Goal: Find contact information: Find contact information

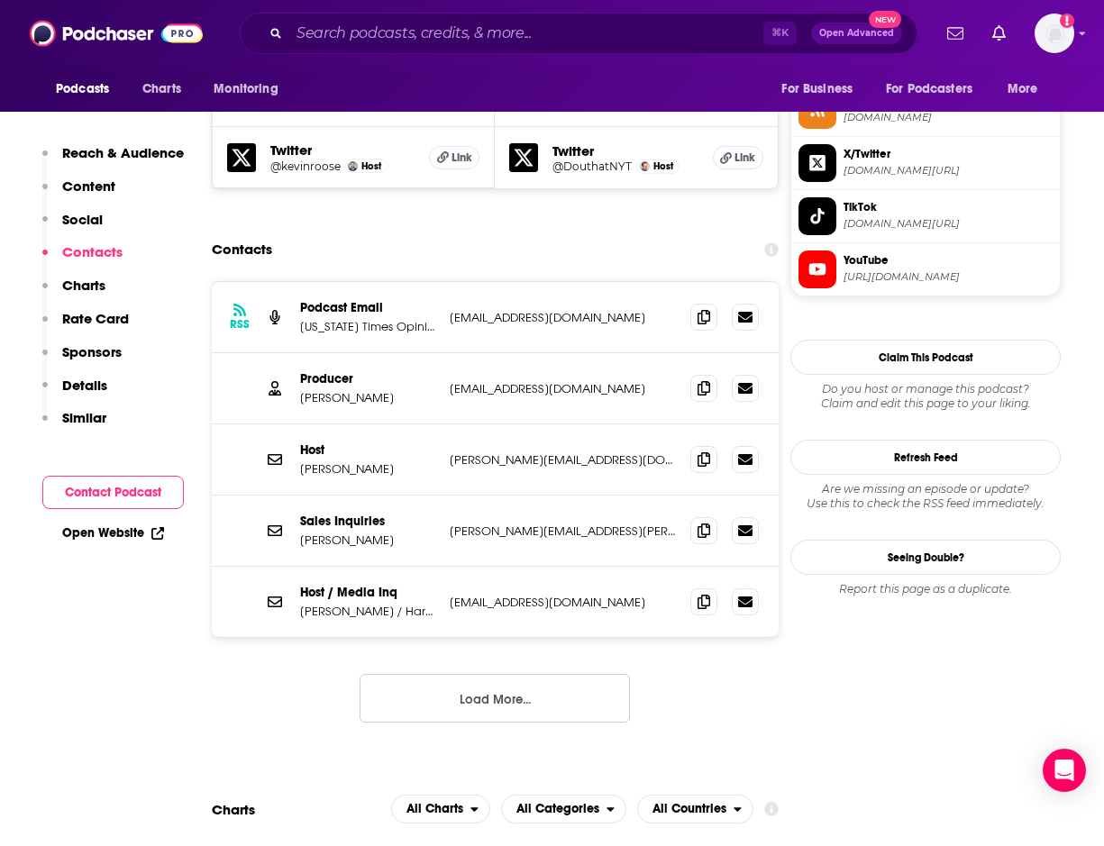
scroll to position [1688, 0]
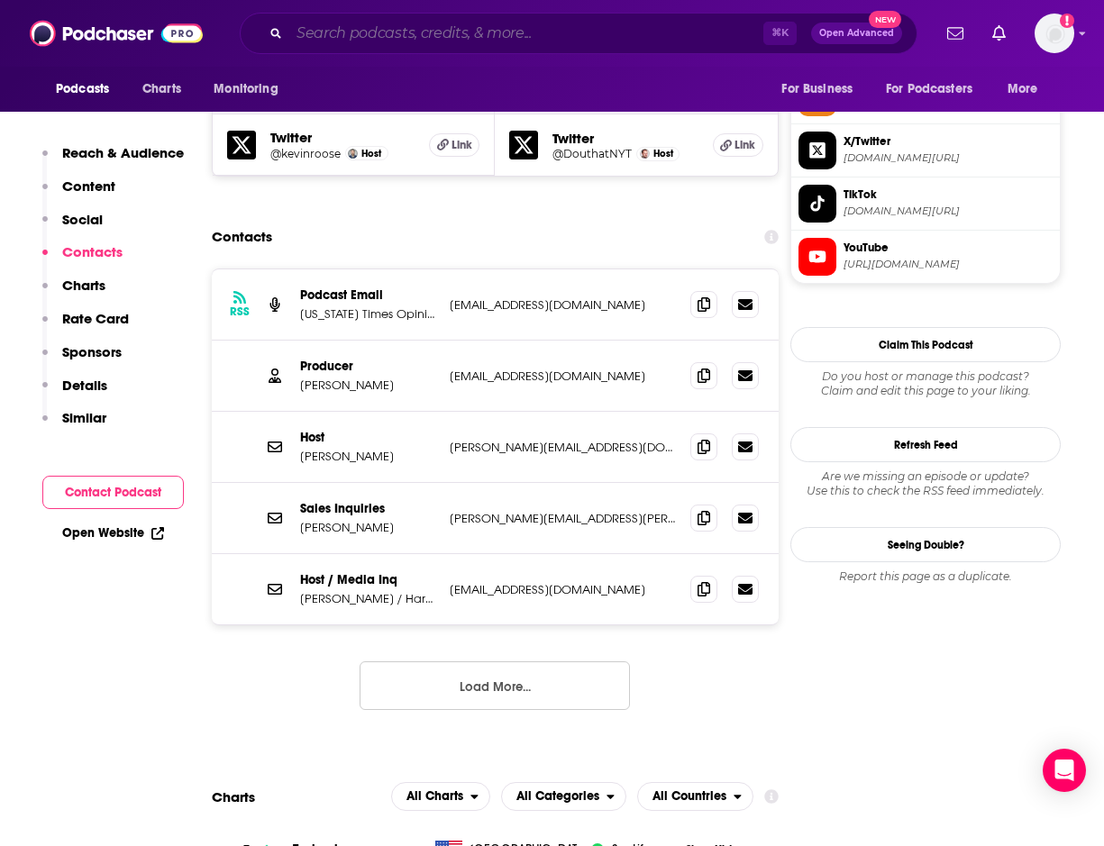
click at [397, 28] on input "Search podcasts, credits, & more..." at bounding box center [526, 33] width 474 height 29
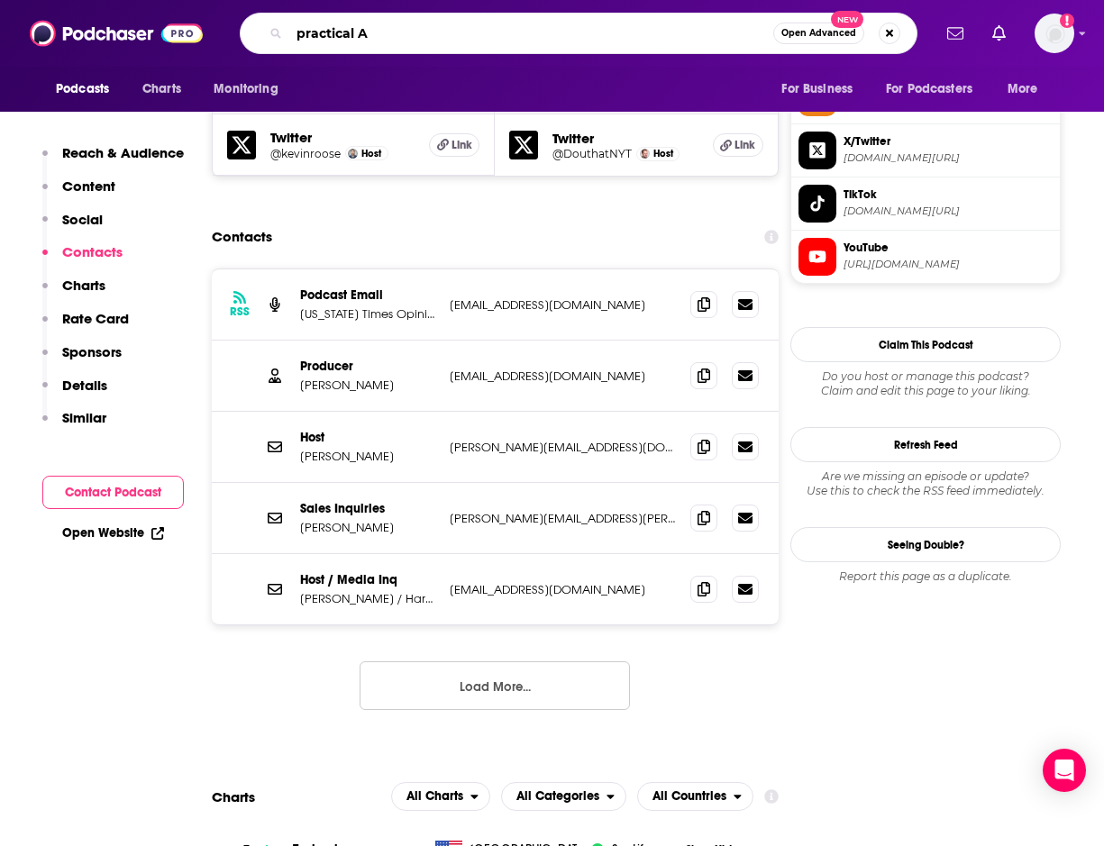
type input "practical AI"
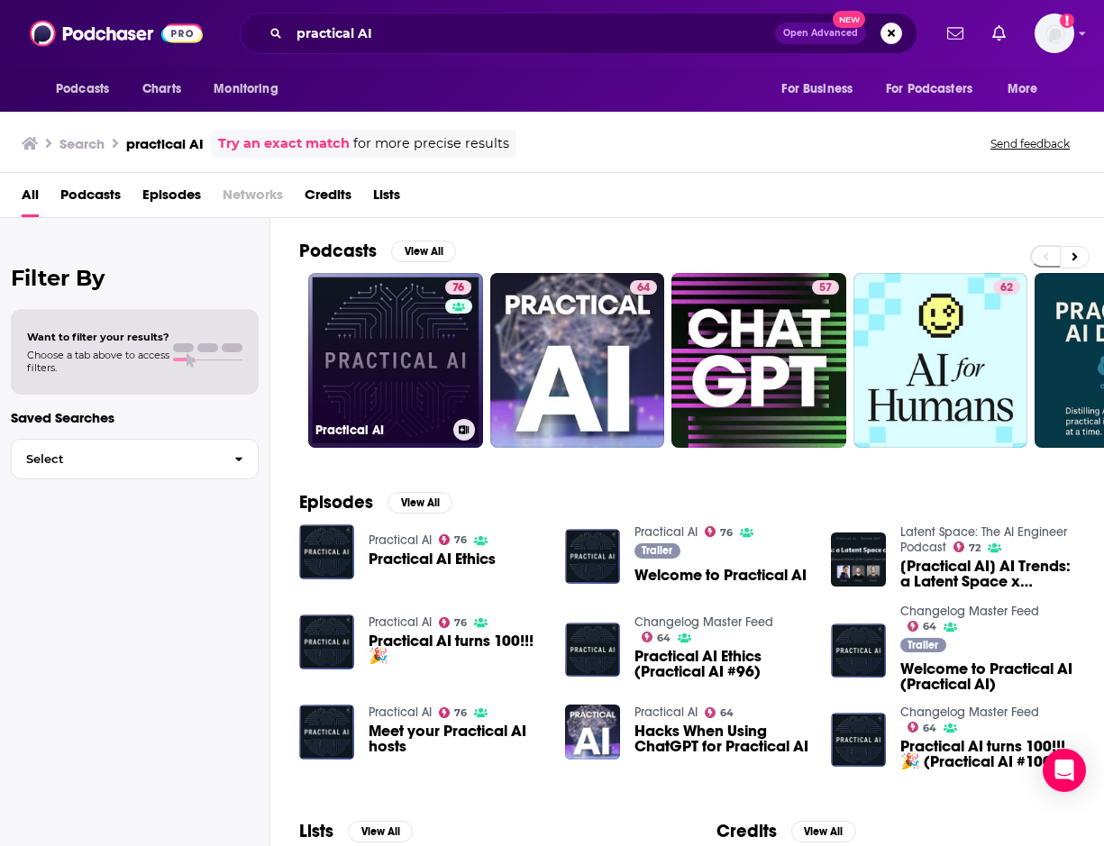
click at [392, 369] on link "76 Practical AI" at bounding box center [395, 360] width 175 height 175
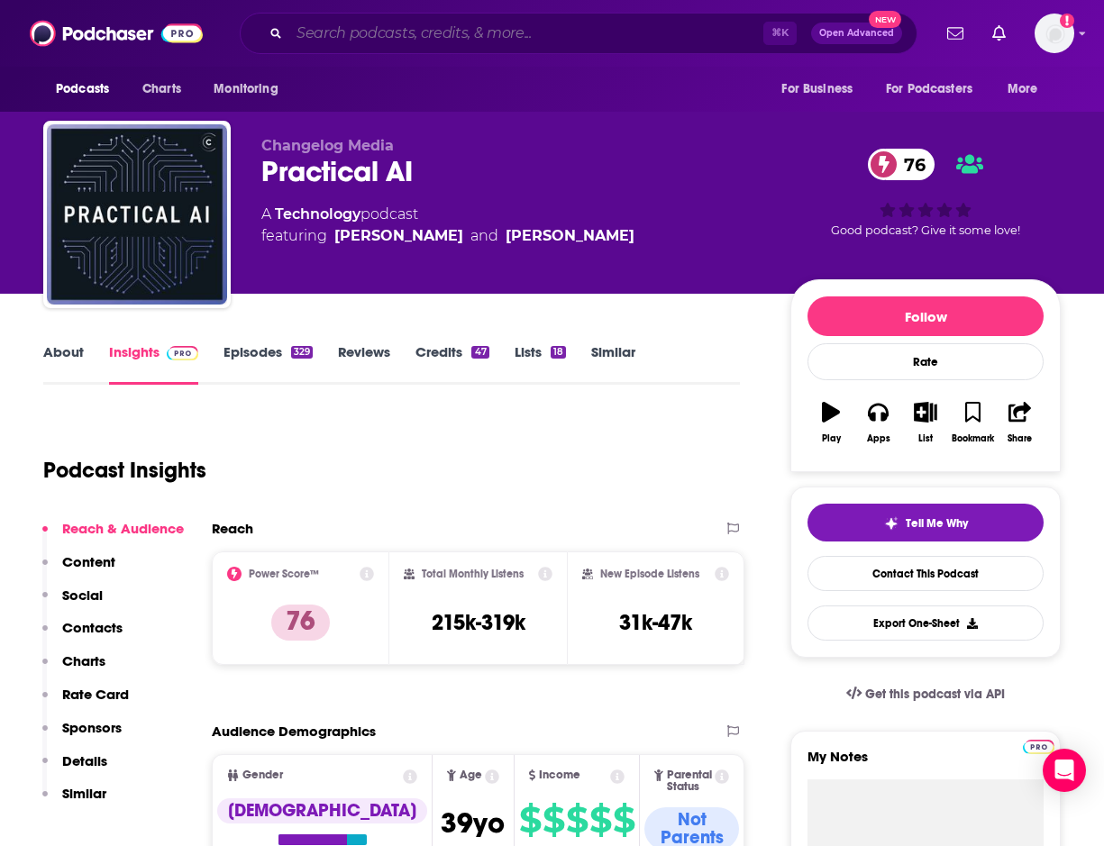
click at [406, 32] on input "Search podcasts, credits, & more..." at bounding box center [526, 33] width 474 height 29
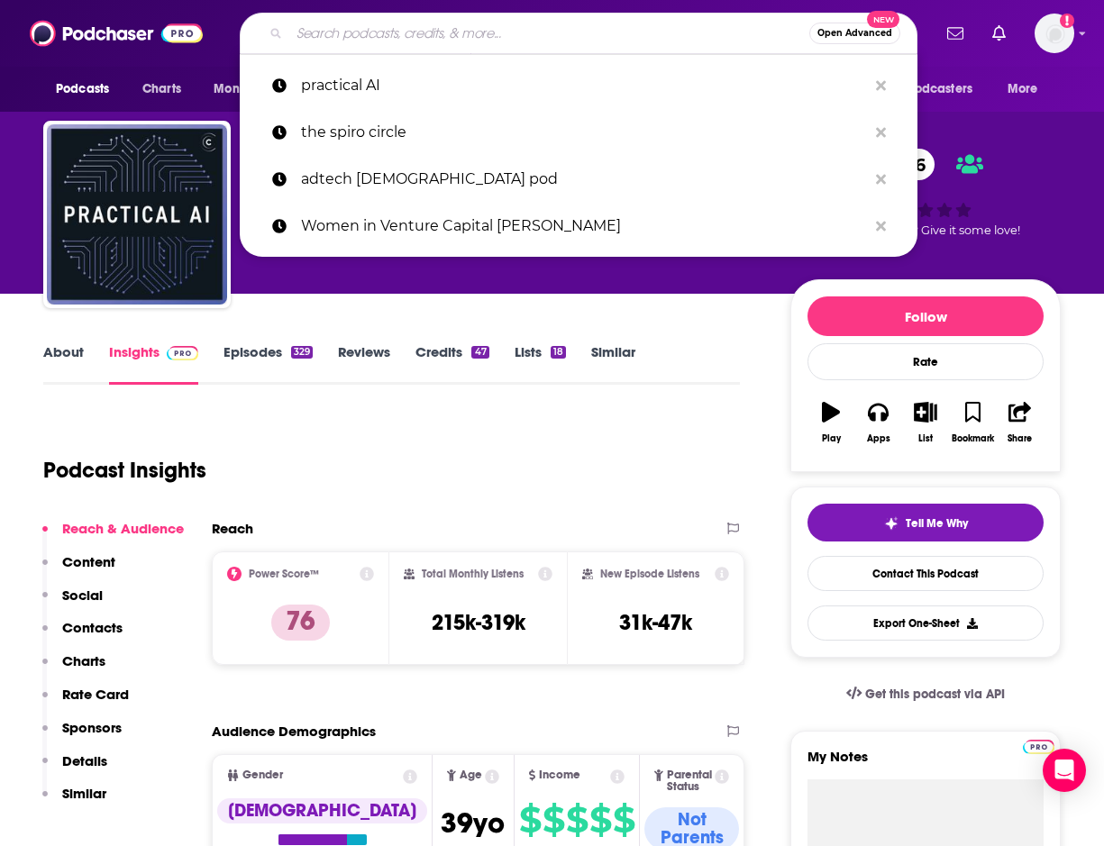
paste input "Practical AI: Machine Learning, Data Science"
type input "Practical AI: Machine Learning, Data Science"
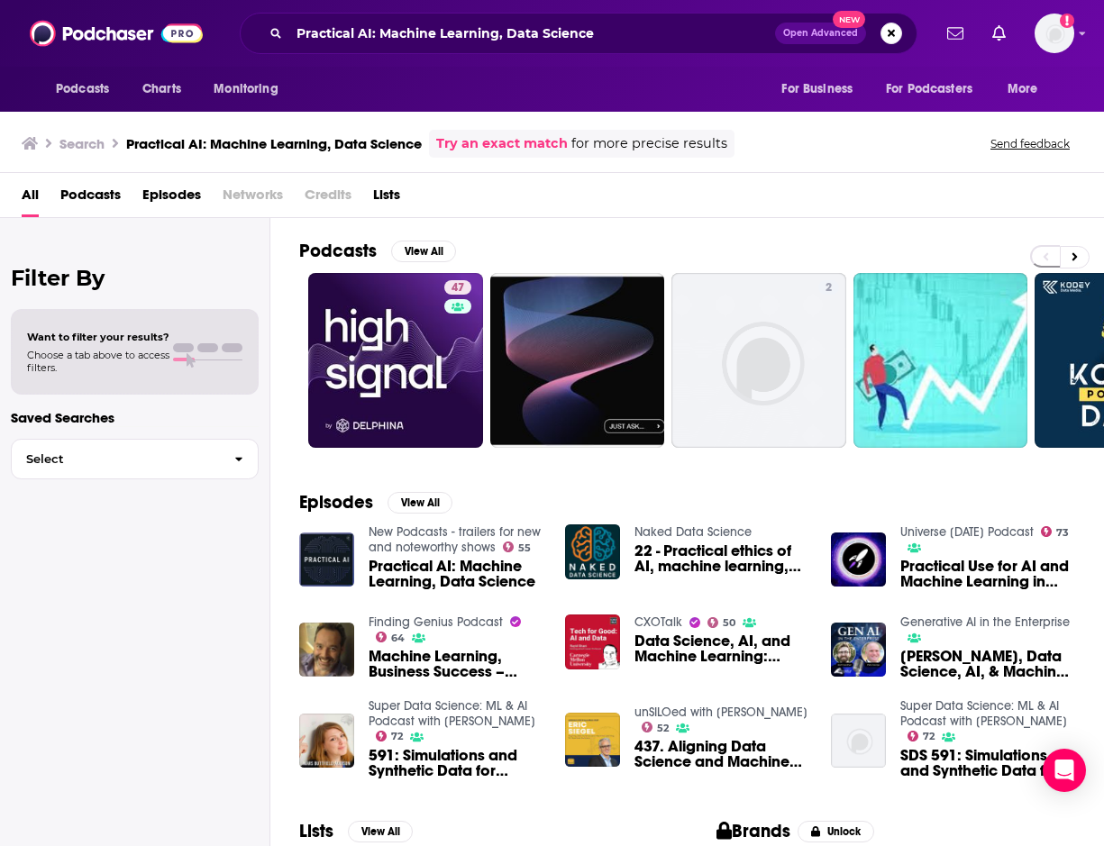
click at [465, 581] on span "Practical AI: Machine Learning, Data Science" at bounding box center [456, 574] width 175 height 31
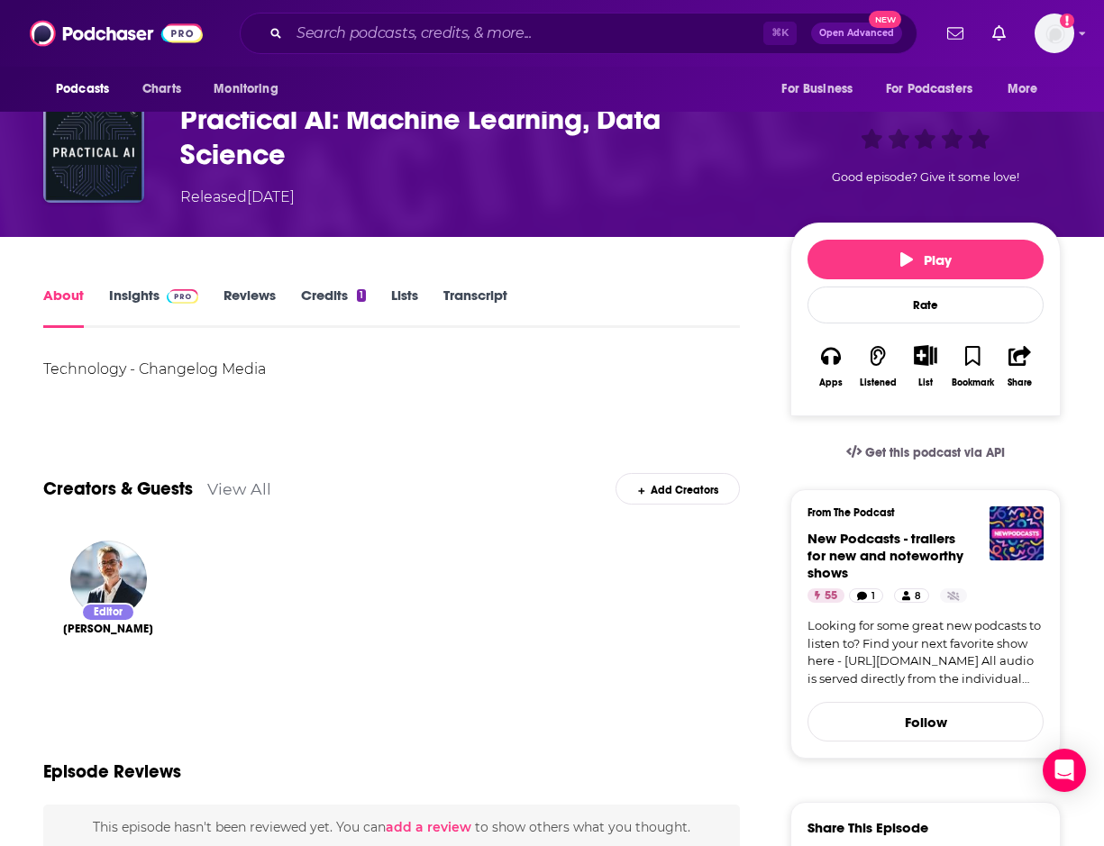
scroll to position [117, 0]
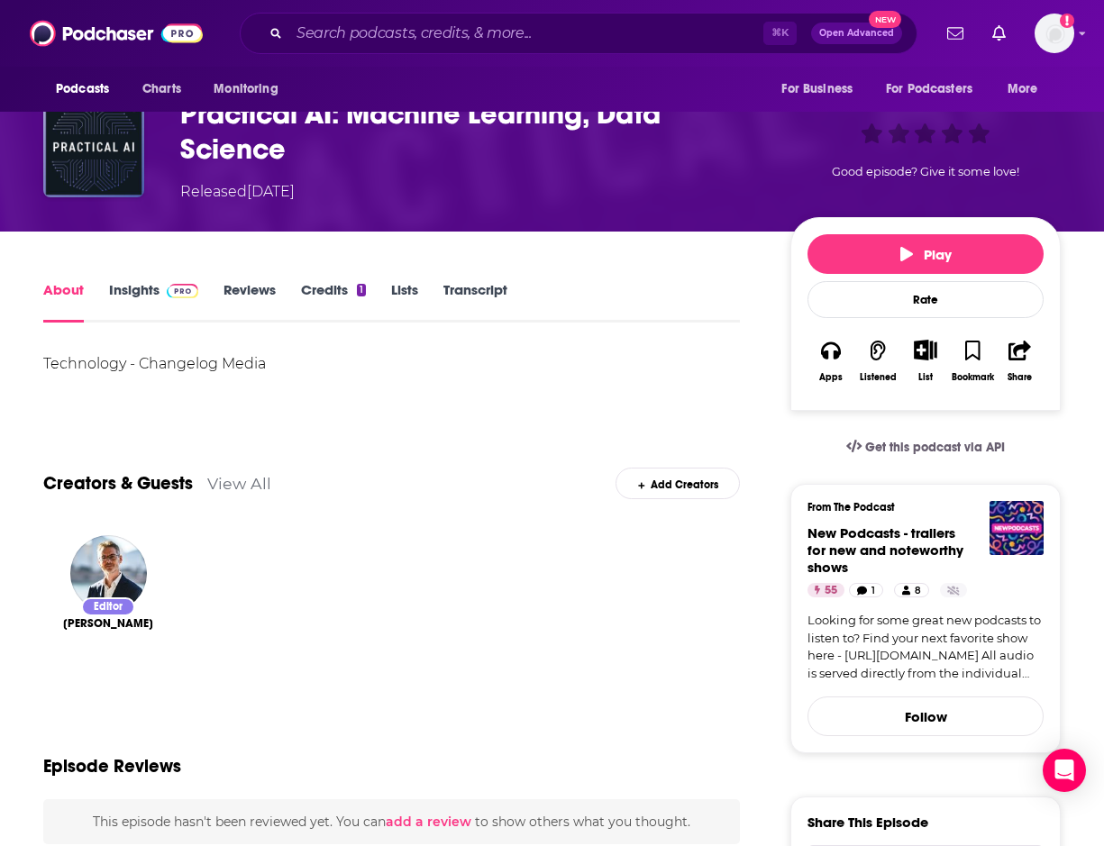
click at [135, 291] on link "Insights" at bounding box center [153, 301] width 89 height 41
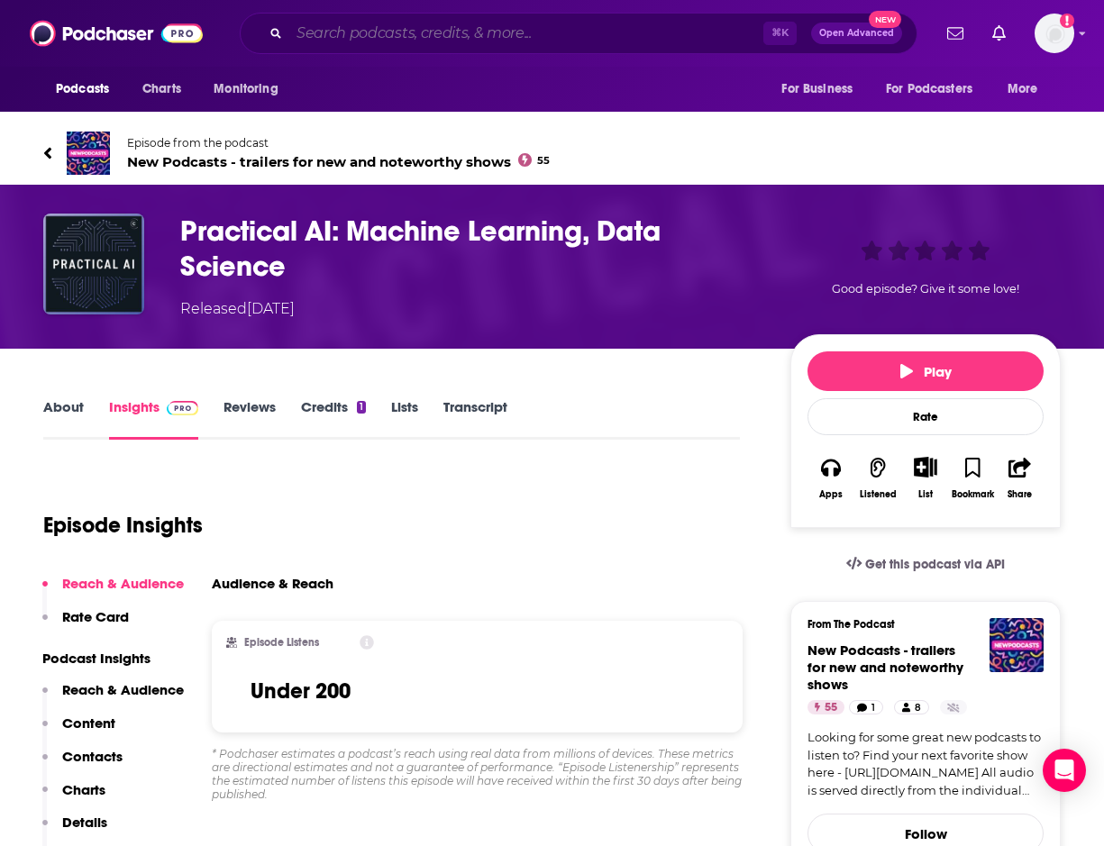
click at [361, 36] on input "Search podcasts, credits, & more..." at bounding box center [526, 33] width 474 height 29
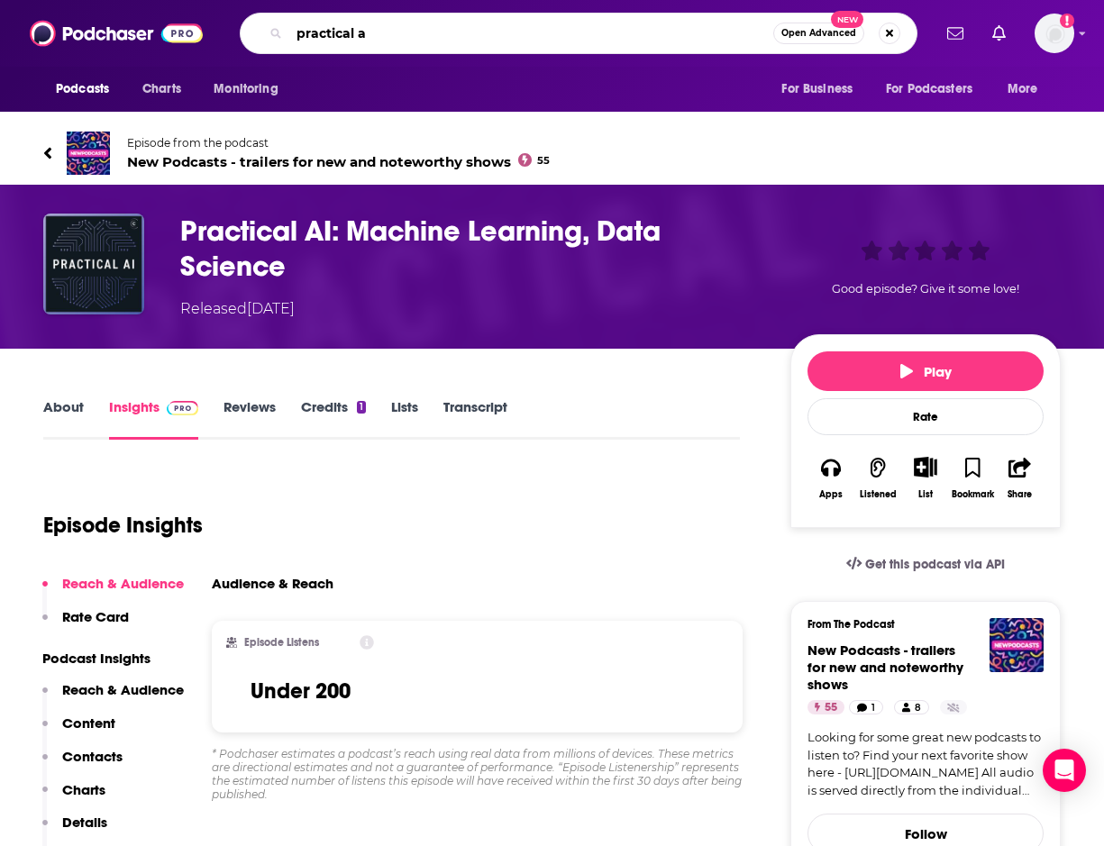
type input "practical ai"
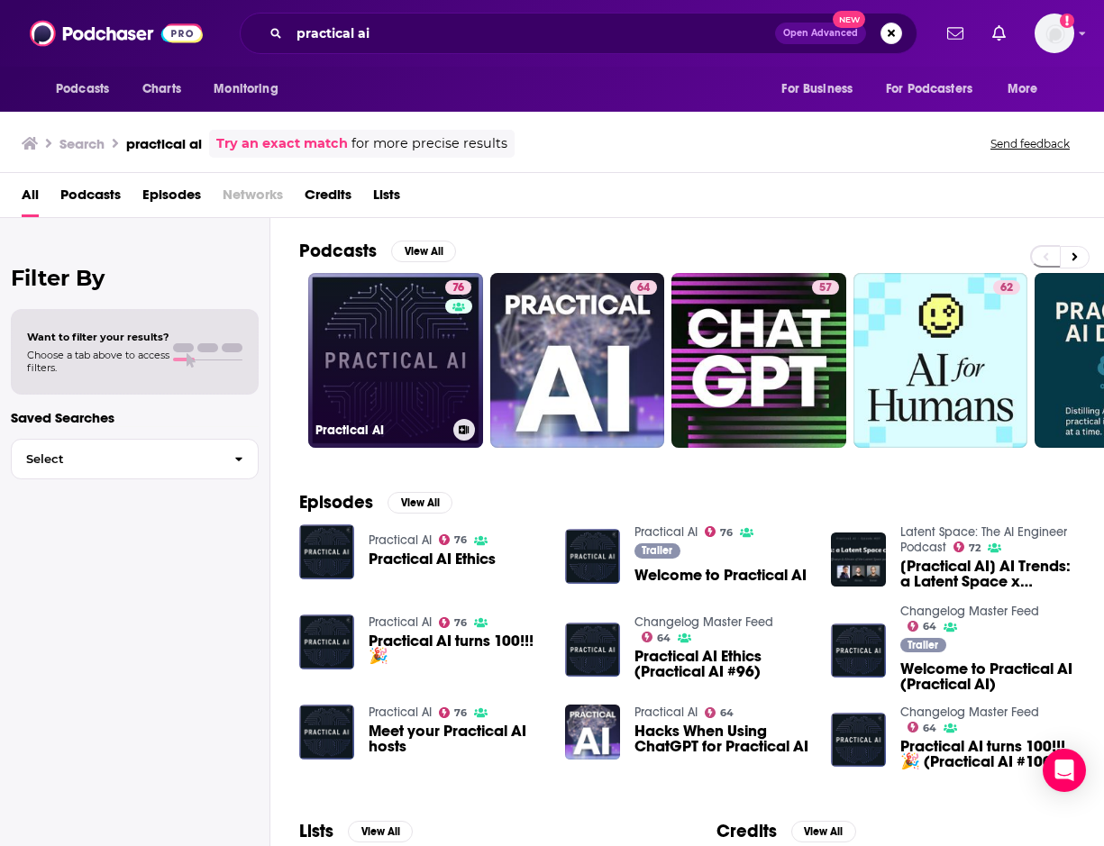
click at [406, 332] on link "76 Practical AI" at bounding box center [395, 360] width 175 height 175
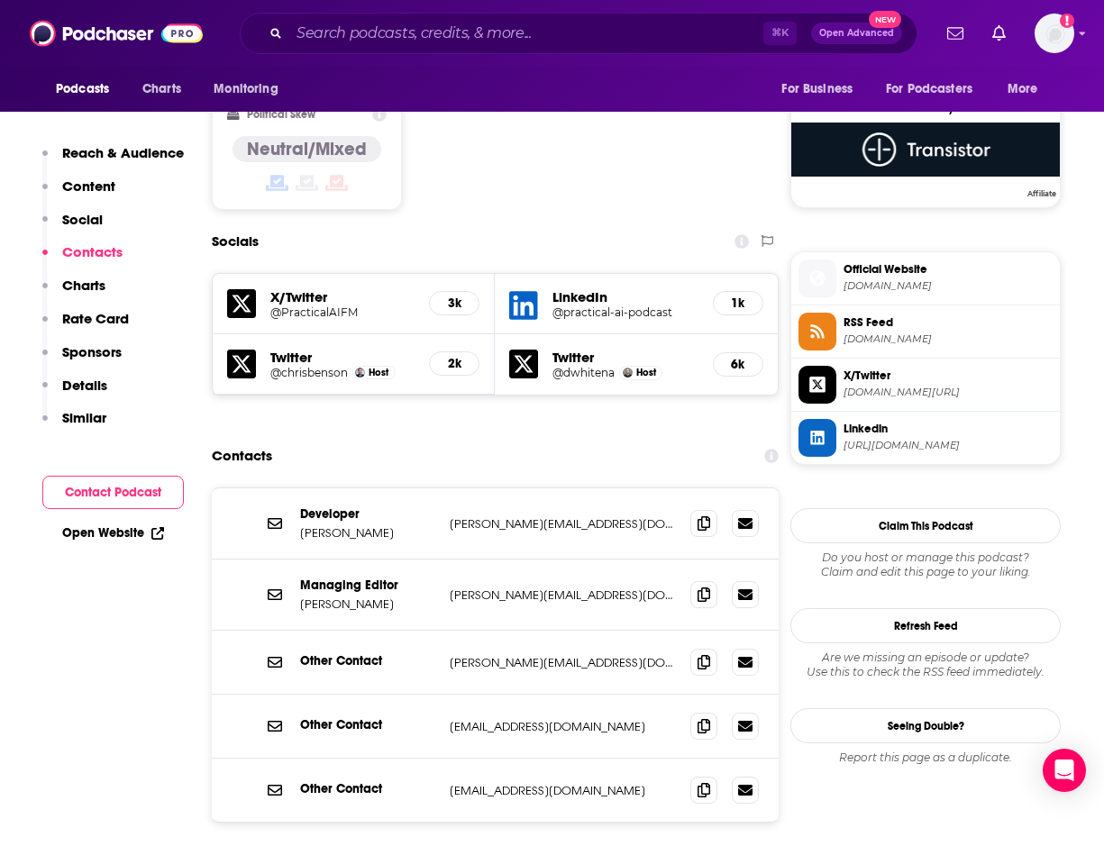
scroll to position [1455, 0]
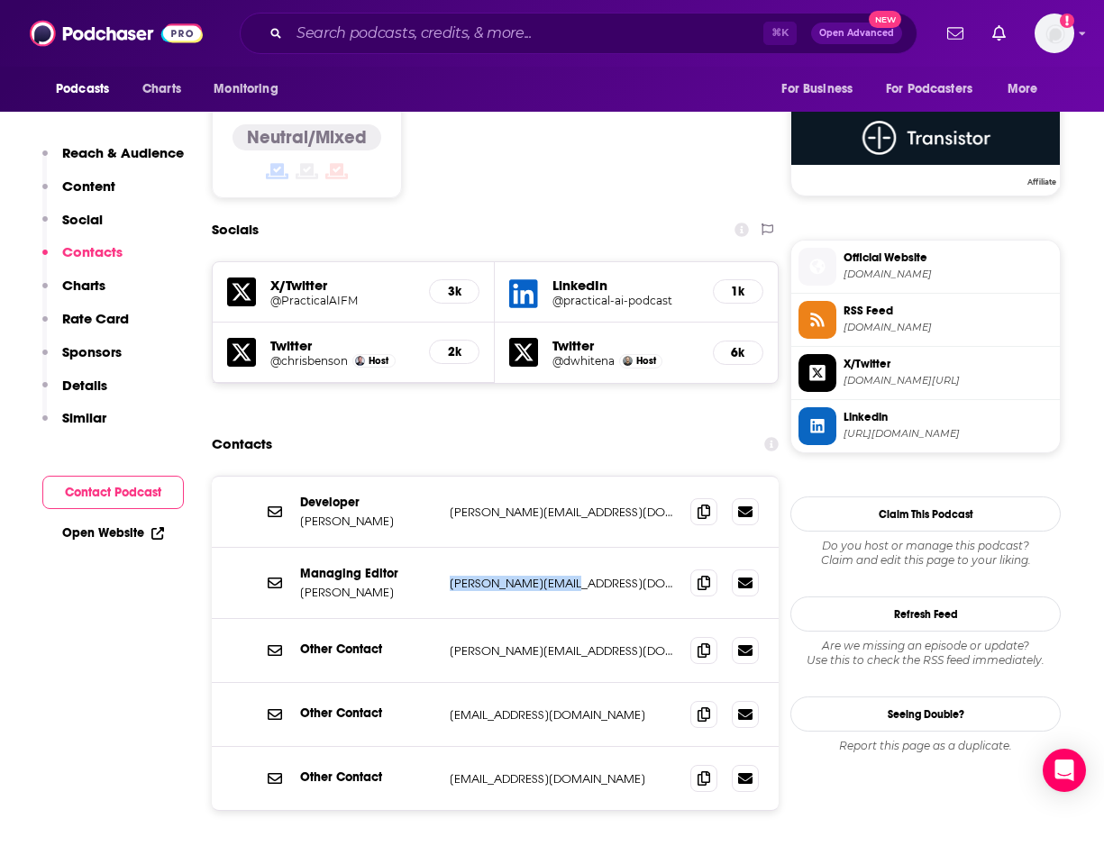
drag, startPoint x: 584, startPoint y: 474, endPoint x: 447, endPoint y: 480, distance: 137.1
click at [447, 548] on div "Managing Editor [PERSON_NAME] [PERSON_NAME][EMAIL_ADDRESS][DOMAIN_NAME] [PERSON…" at bounding box center [495, 583] width 567 height 71
copy p "[PERSON_NAME][EMAIL_ADDRESS][DOMAIN_NAME]"
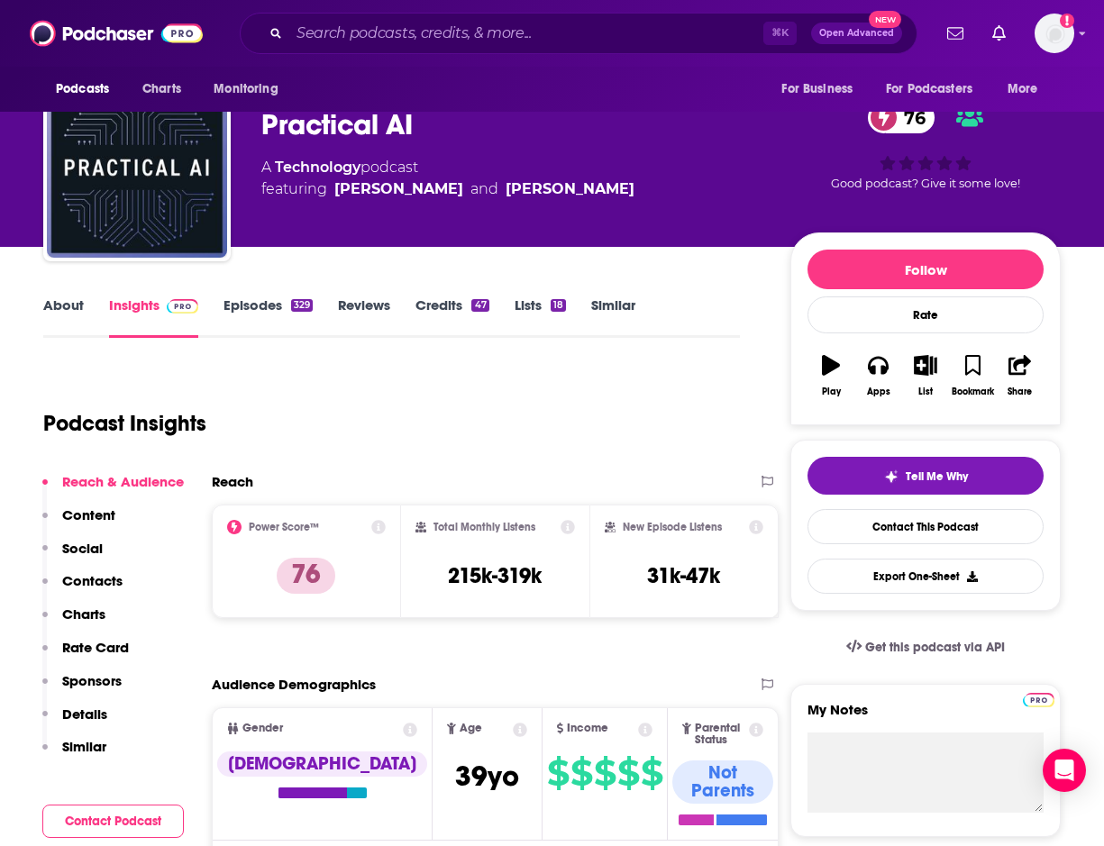
scroll to position [0, 0]
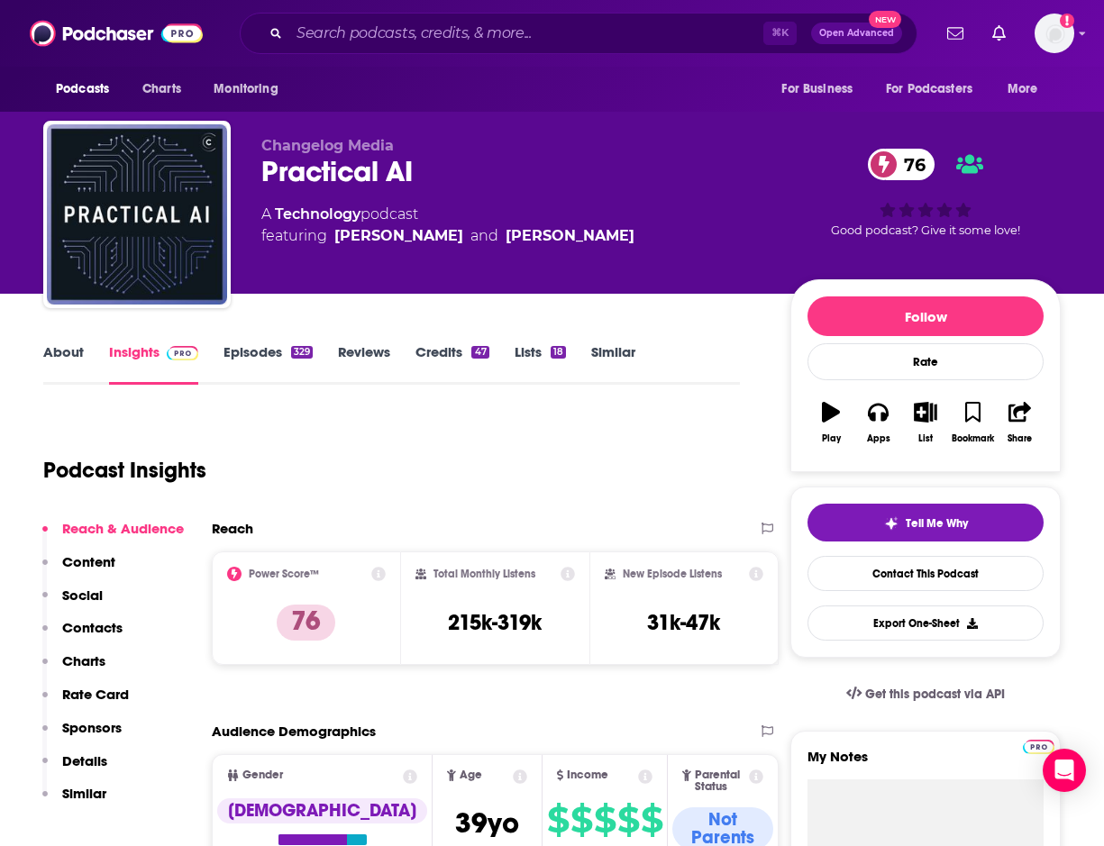
click at [64, 353] on link "About" at bounding box center [63, 363] width 41 height 41
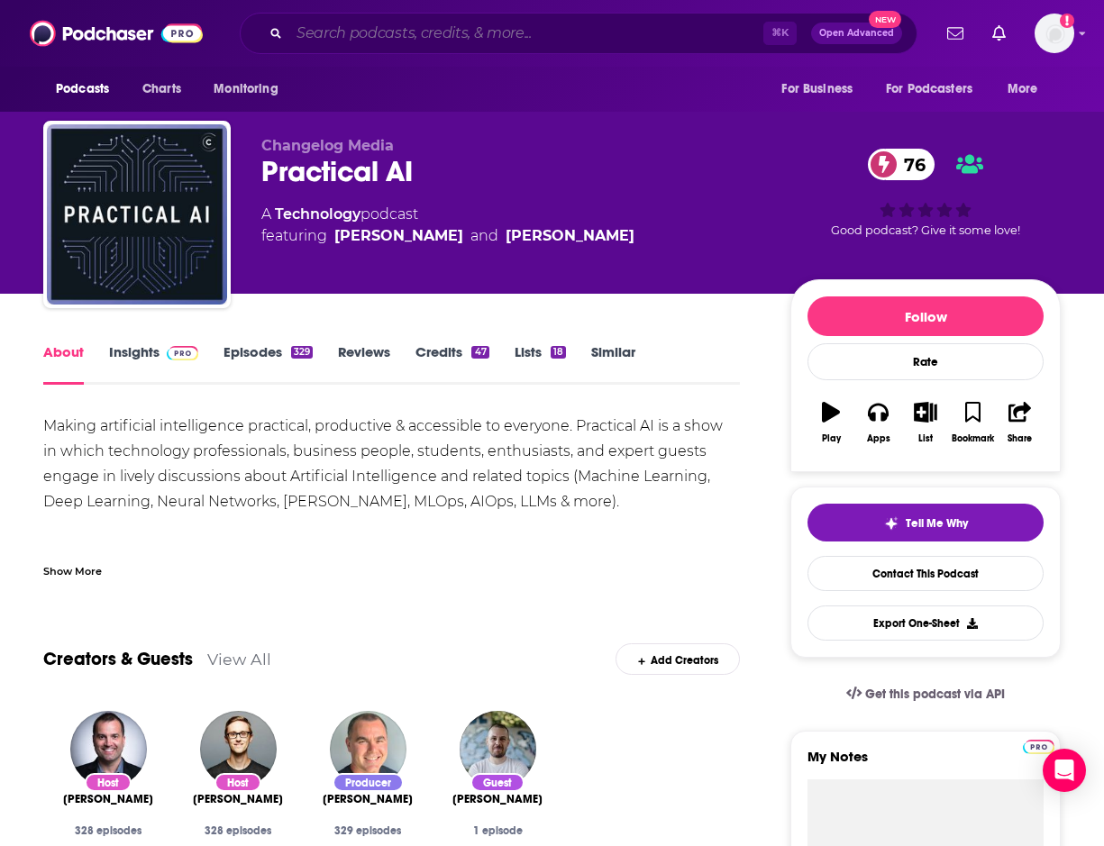
click at [416, 36] on input "Search podcasts, credits, & more..." at bounding box center [526, 33] width 474 height 29
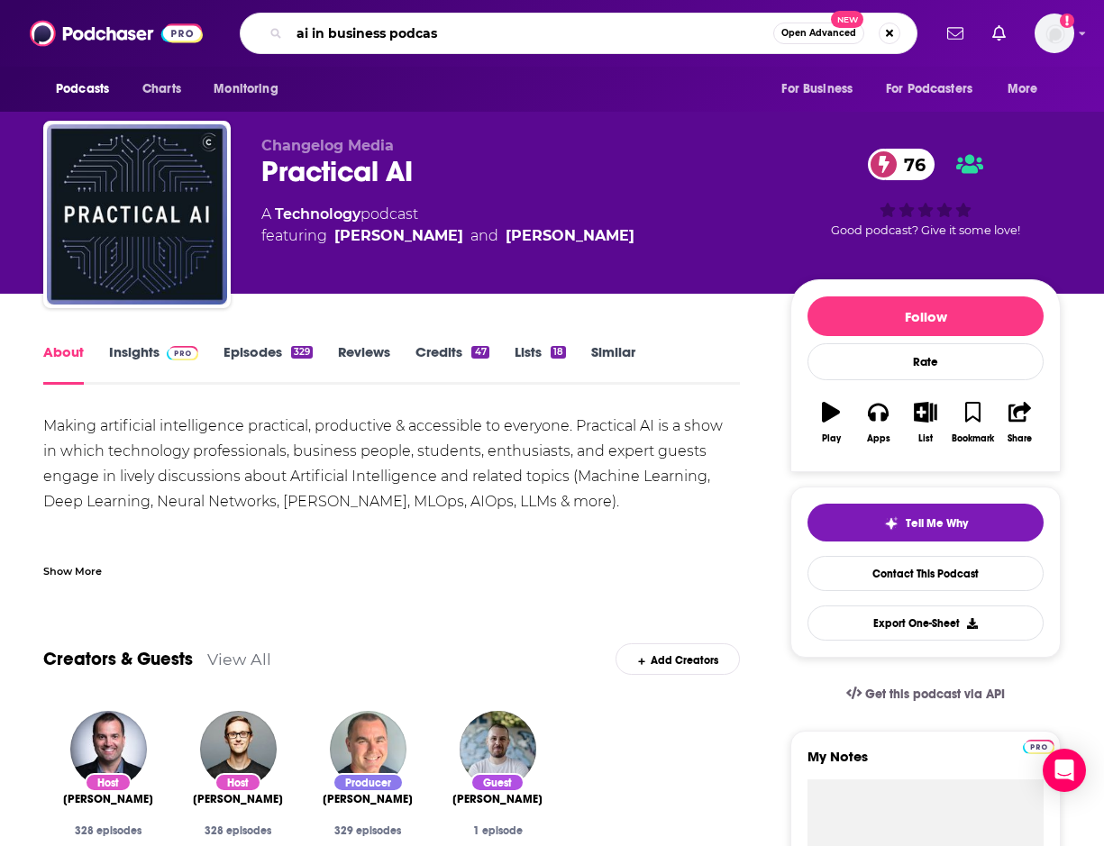
type input "ai in business podcast"
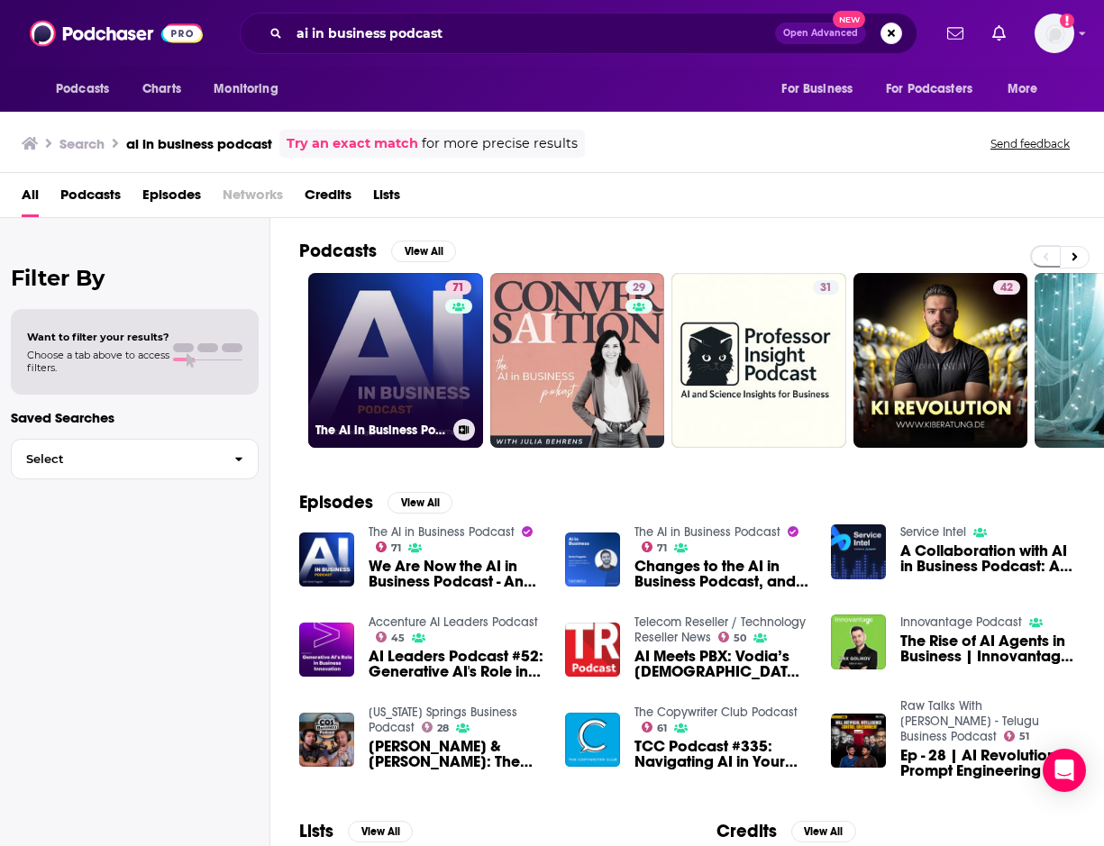
click at [405, 352] on link "71 The AI in Business Podcast" at bounding box center [395, 360] width 175 height 175
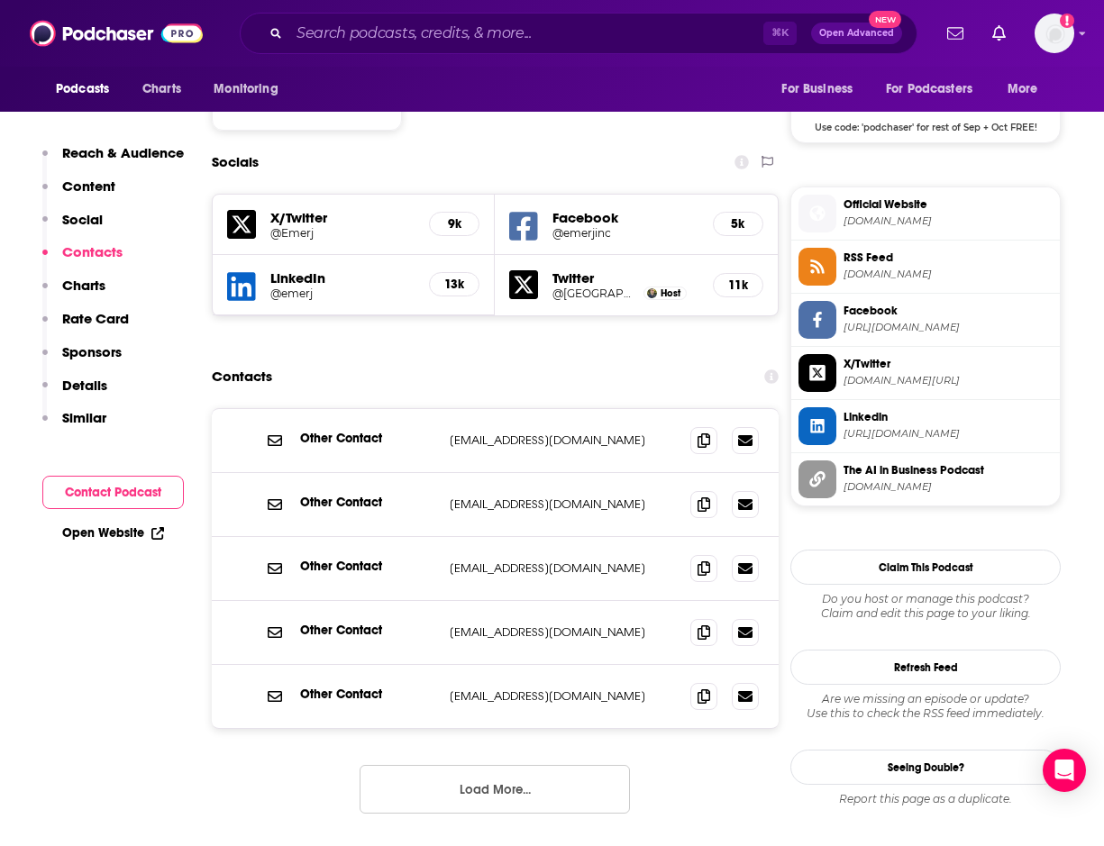
scroll to position [1524, 8]
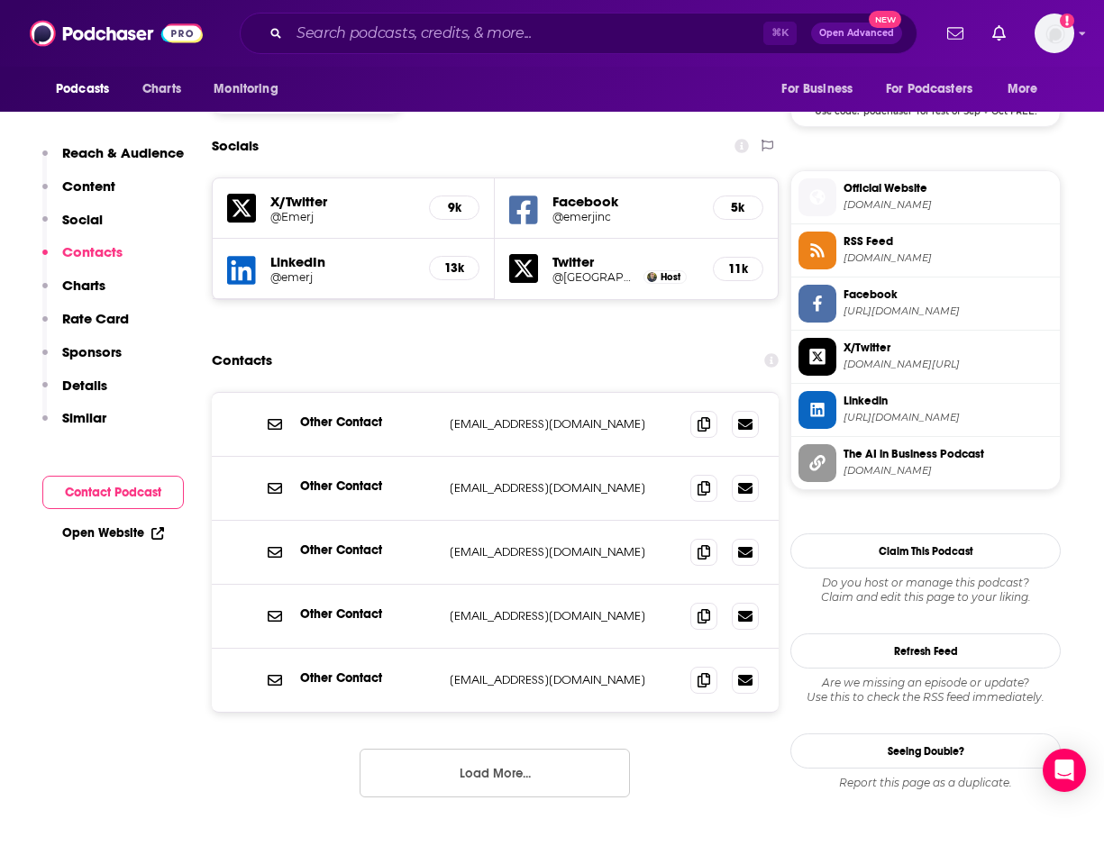
click at [471, 749] on button "Load More..." at bounding box center [495, 773] width 270 height 49
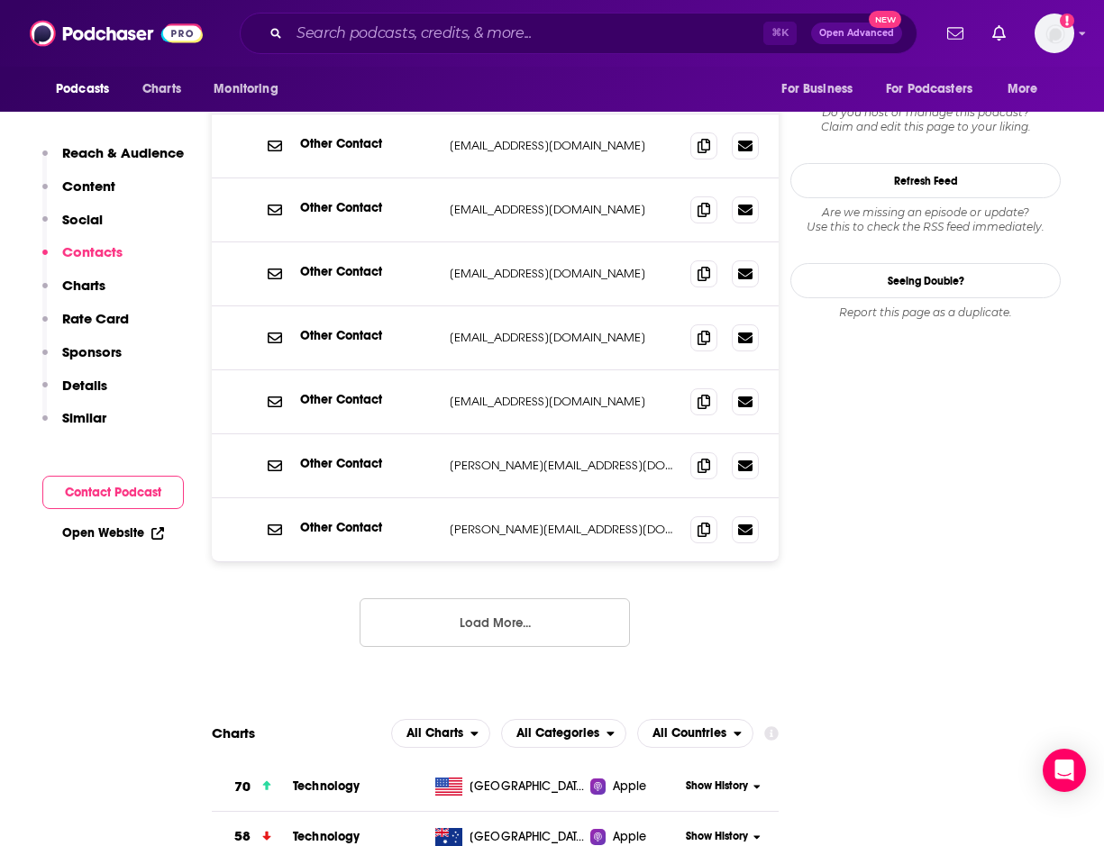
scroll to position [2017, 8]
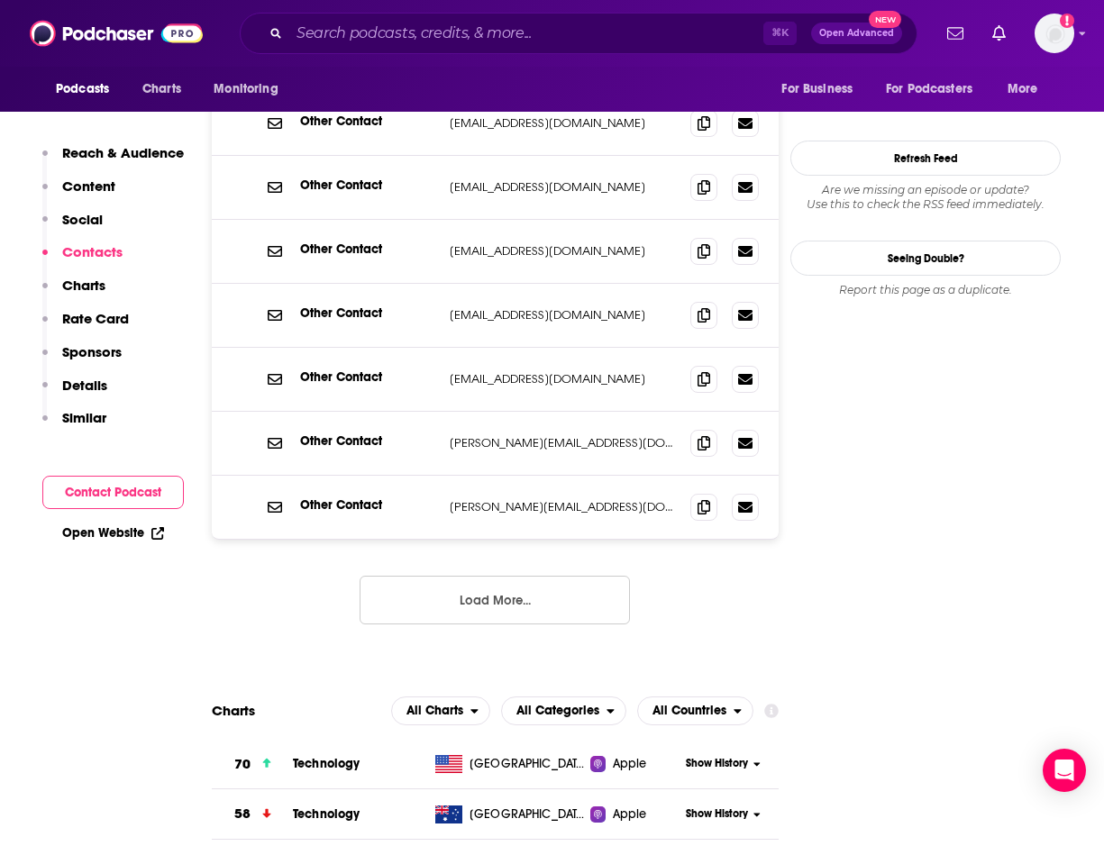
click at [515, 576] on button "Load More..." at bounding box center [495, 600] width 270 height 49
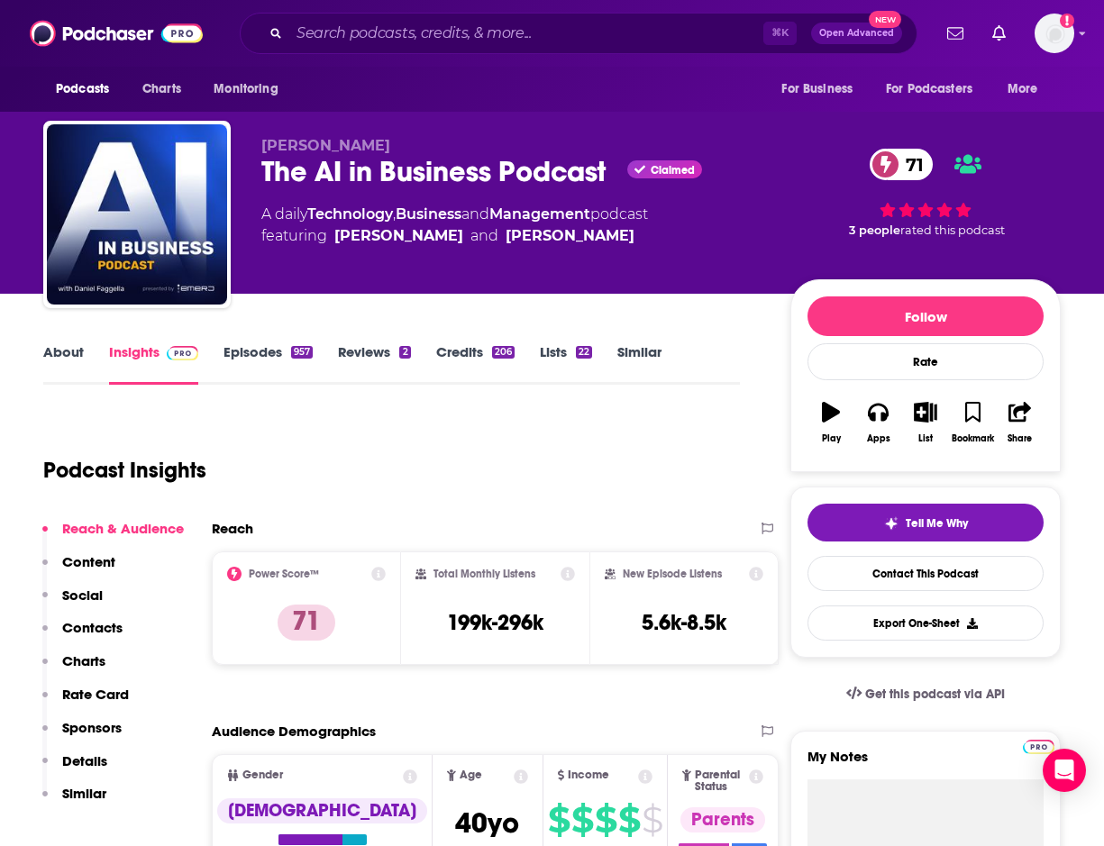
scroll to position [0, 10]
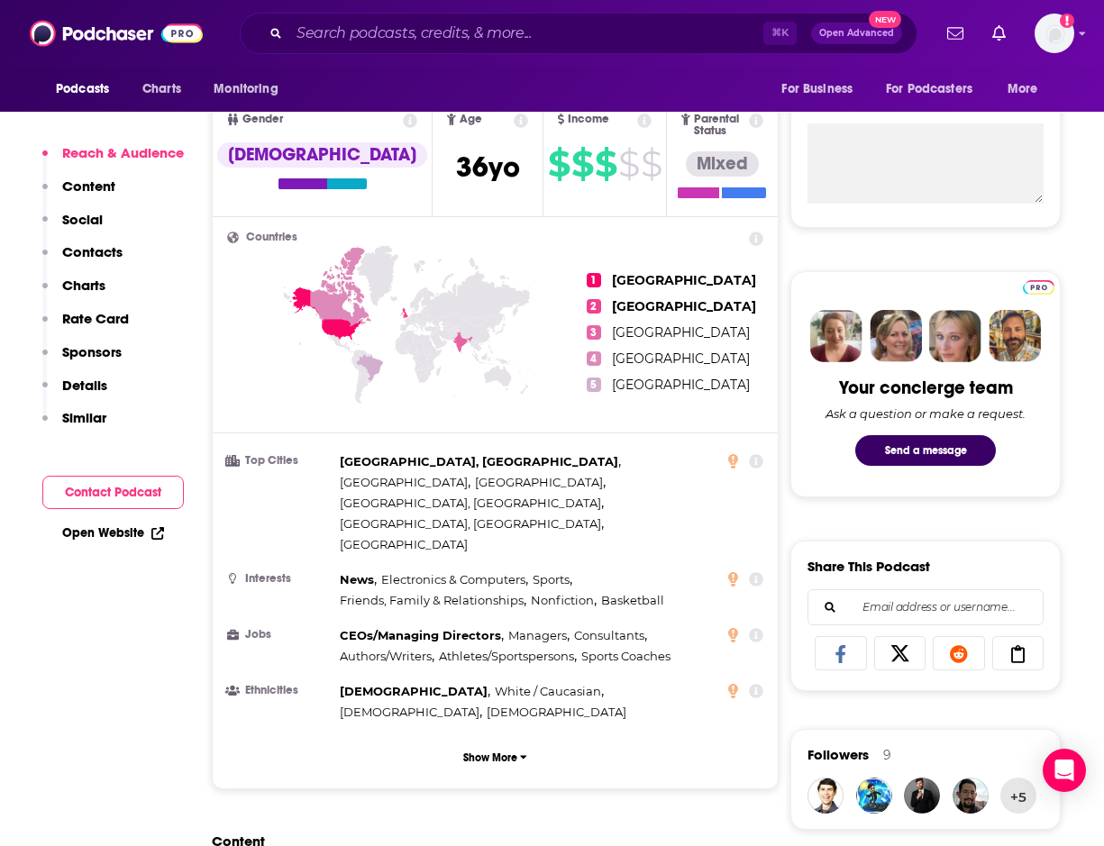
scroll to position [795, 4]
